Goal: Find specific page/section: Find specific page/section

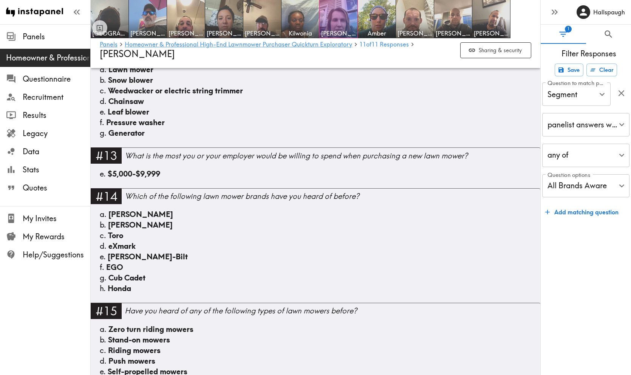
scroll to position [671, 0]
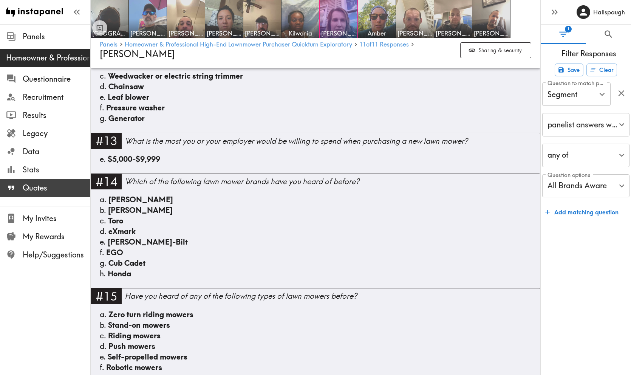
click at [28, 187] on span "Quotes" at bounding box center [57, 188] width 68 height 11
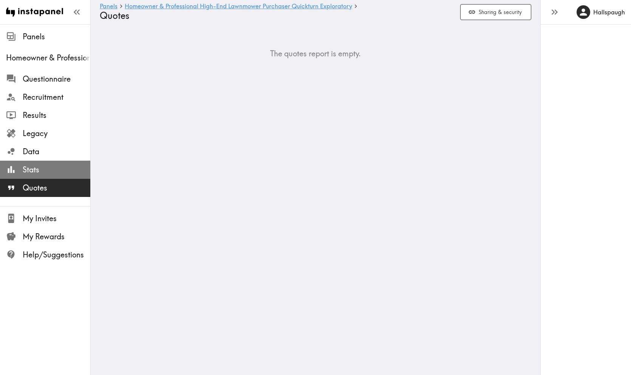
click at [29, 168] on span "Stats" at bounding box center [57, 169] width 68 height 11
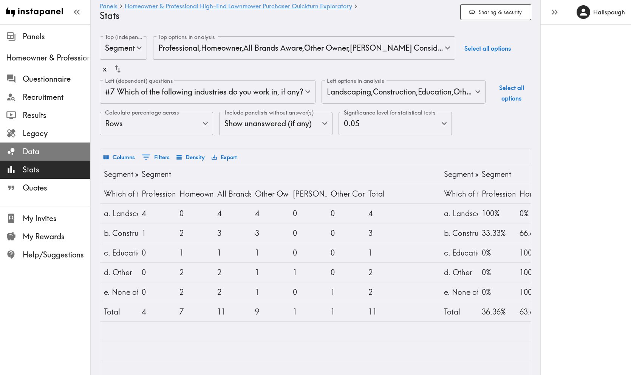
click at [49, 150] on span "Data" at bounding box center [57, 151] width 68 height 11
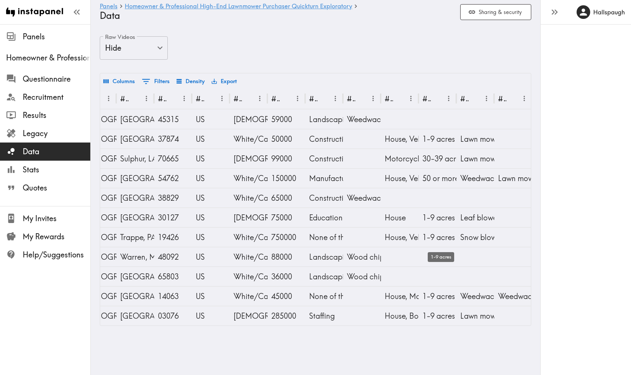
scroll to position [0, 292]
